Goal: Book appointment/travel/reservation

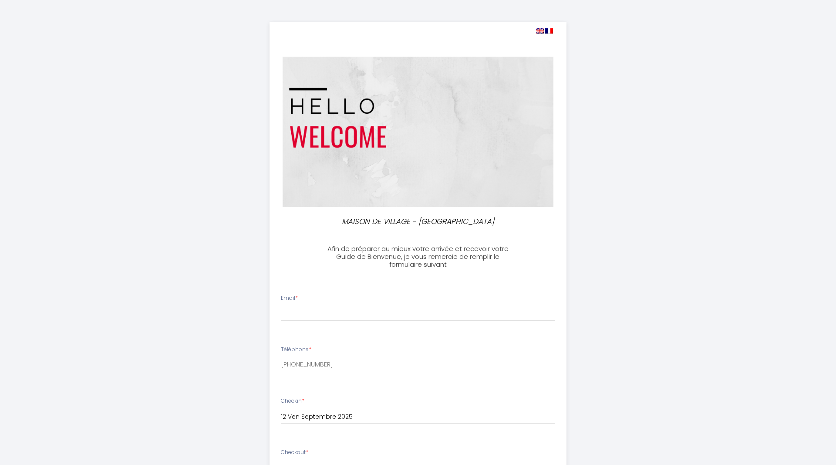
select select
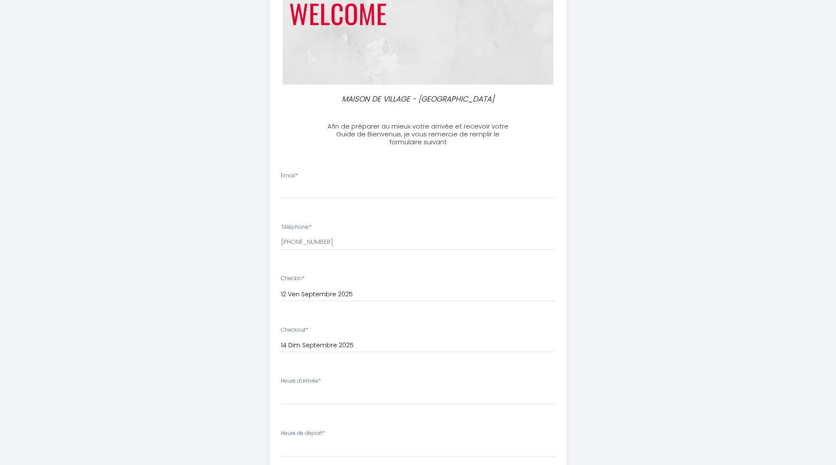
scroll to position [124, 0]
click at [337, 192] on input "Email *" at bounding box center [418, 189] width 275 height 16
type input "[PERSON_NAME][EMAIL_ADDRESS][DOMAIN_NAME]"
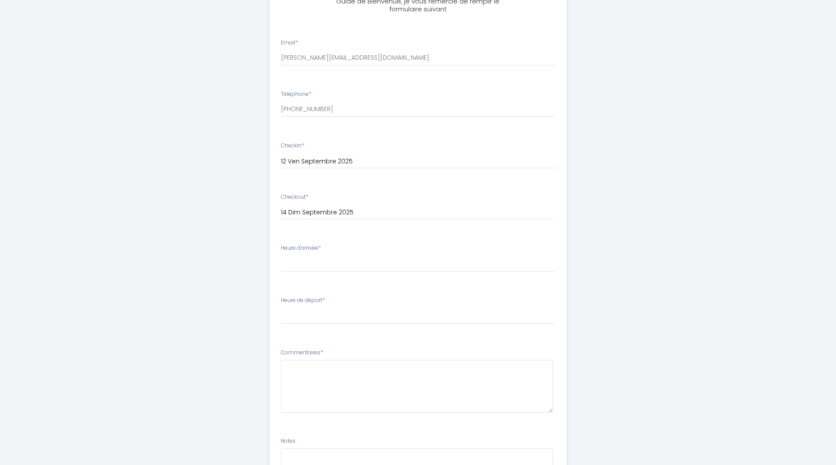
scroll to position [256, 0]
click at [332, 253] on div "Heure d'arrivée * 16:00 16:30 17:00 17:30 18:00 18:30 19:00 19:30 20:00 20:30 2…" at bounding box center [418, 256] width 275 height 28
click at [281, 254] on select "16:00 16:30 17:00 17:30 18:00 18:30 19:00 19:30 20:00 20:30 21:00 21:30 22:00 2…" at bounding box center [418, 262] width 275 height 17
select select "16:00"
click option "16:00" at bounding box center [0, 0] width 0 height 0
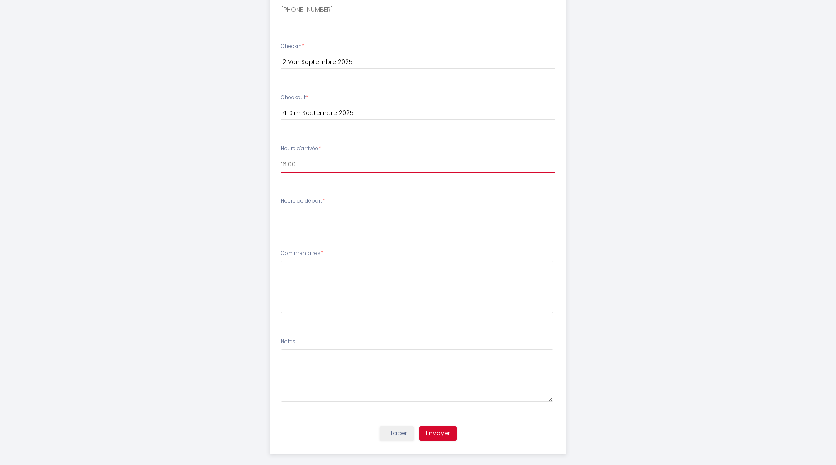
scroll to position [365, 0]
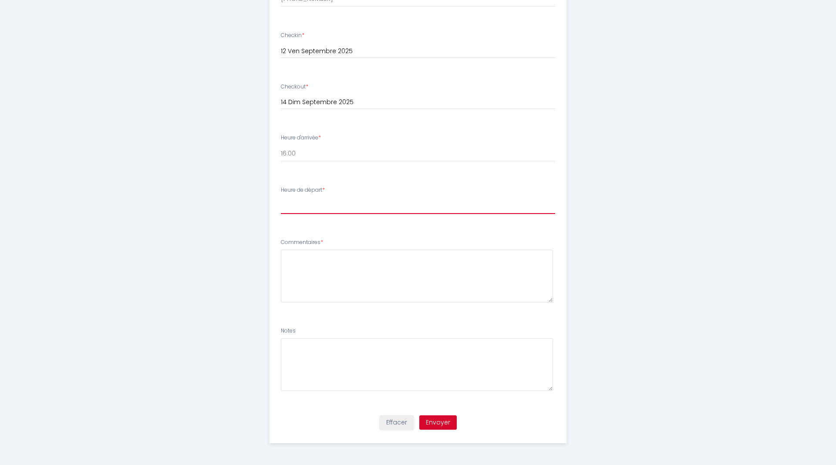
click at [281, 197] on select "00:00 00:30 01:00 01:30 02:00 02:30 03:00 03:30 04:00 04:30 05:00 05:30 06:00 0…" at bounding box center [418, 205] width 275 height 17
select select "10:00"
click option "10:00" at bounding box center [0, 0] width 0 height 0
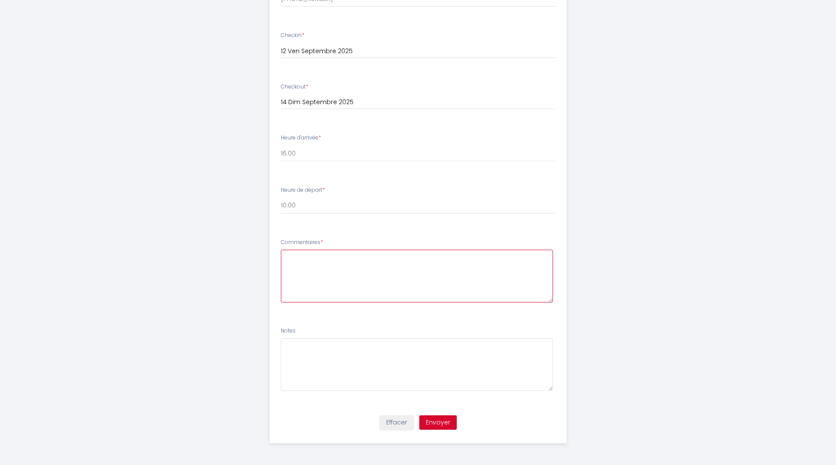
click at [356, 286] on textarea at bounding box center [417, 275] width 273 height 53
type textarea "Nous serons 4 accompagné d'un enfant de moins de 2 ans et d'un bébé d'un mois."
click at [441, 424] on button "Envoyer" at bounding box center [437, 422] width 37 height 15
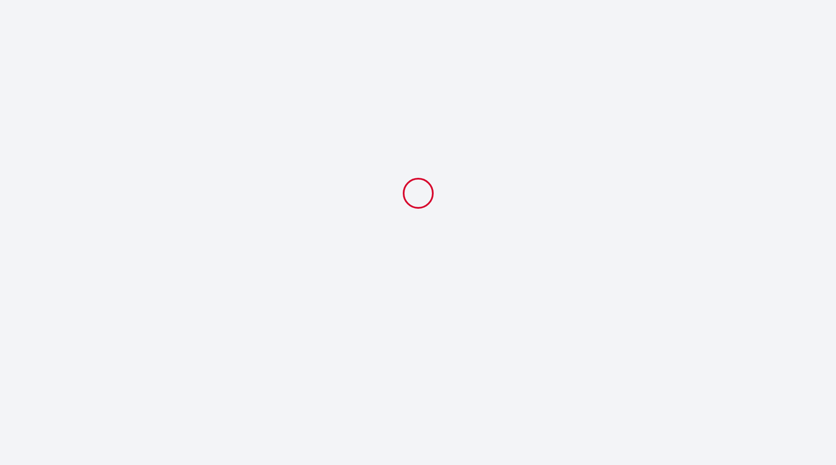
scroll to position [0, 0]
select select "10:00"
